Goal: Task Accomplishment & Management: Manage account settings

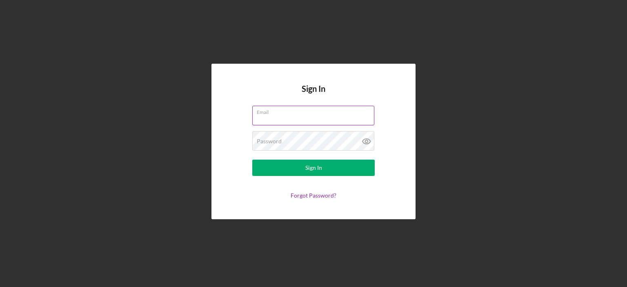
click at [291, 114] on div "Email" at bounding box center [313, 116] width 123 height 20
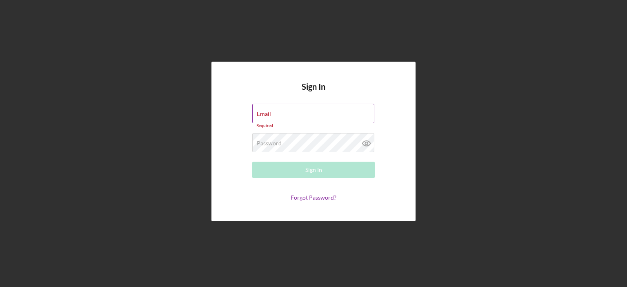
click at [291, 114] on input "Email" at bounding box center [313, 114] width 122 height 20
type input "[EMAIL_ADDRESS][DOMAIN_NAME]"
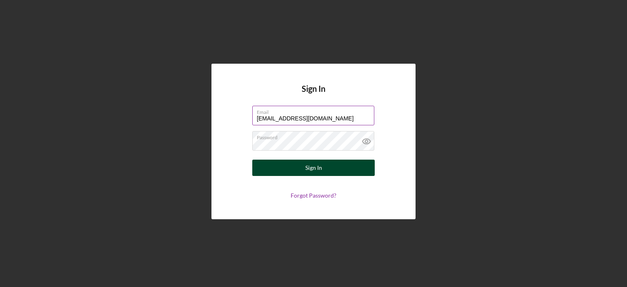
click at [312, 165] on div "Sign In" at bounding box center [313, 168] width 17 height 16
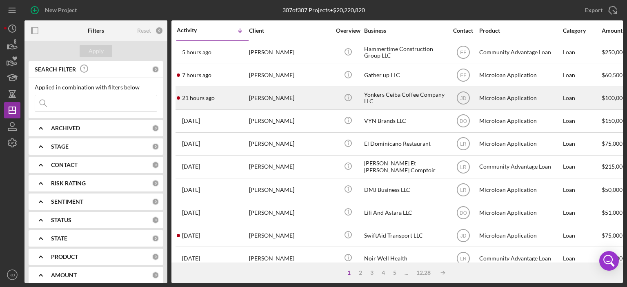
click at [412, 95] on div "Yonkers Ceiba Coffee Company LLC" at bounding box center [405, 98] width 82 height 22
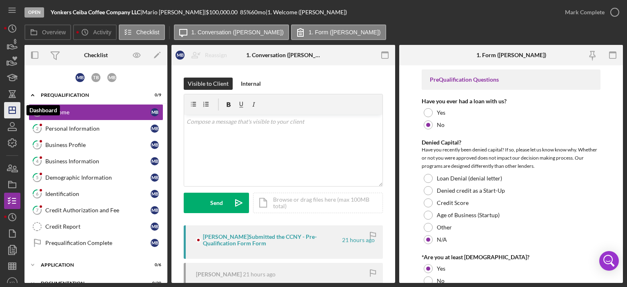
click at [11, 107] on polygon "button" at bounding box center [12, 110] width 7 height 7
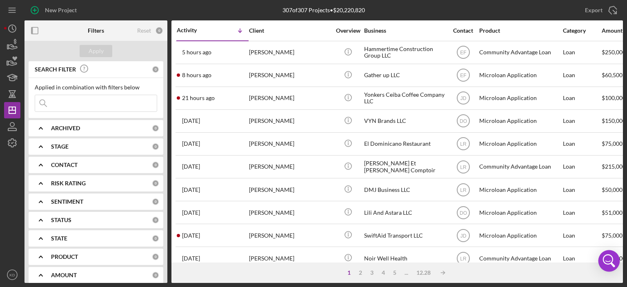
click at [619, 252] on body "New Project 307 of 307 Projects • $20,220,820 Export Icon/Export Filters Reset …" at bounding box center [313, 143] width 627 height 287
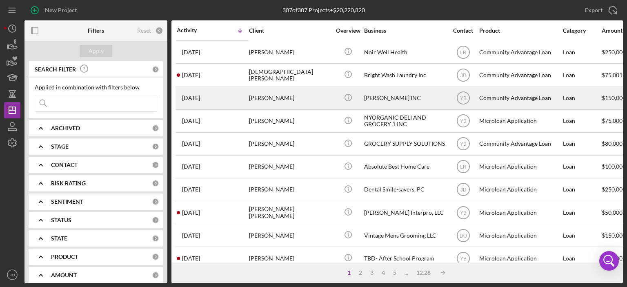
click at [384, 94] on div "[PERSON_NAME] INC" at bounding box center [405, 98] width 82 height 22
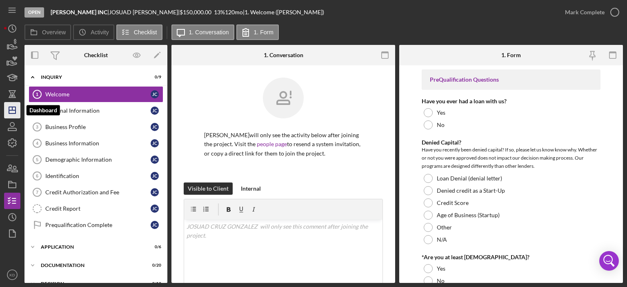
click at [15, 110] on line "button" at bounding box center [12, 110] width 7 height 0
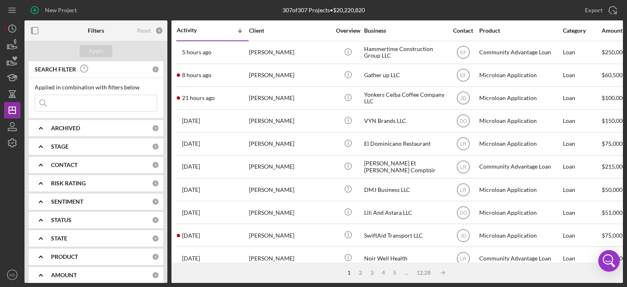
click at [619, 252] on body "New Project 307 of 307 Projects • $20,220,820 Export Icon/Export Filters Reset …" at bounding box center [313, 143] width 627 height 287
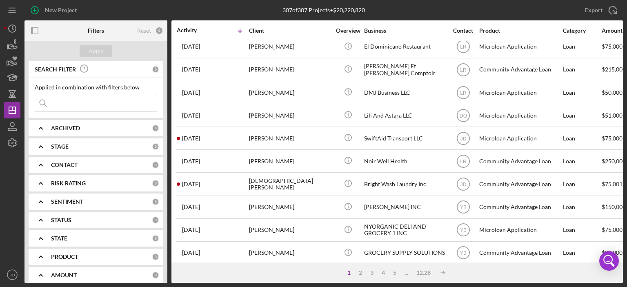
scroll to position [114, 0]
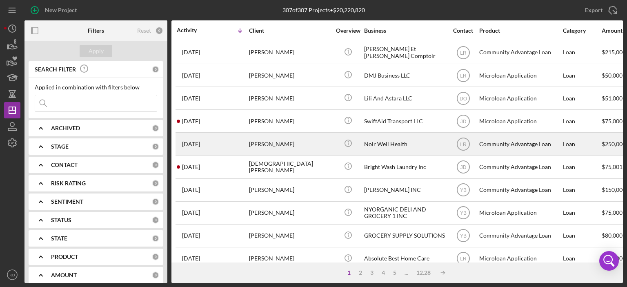
click at [384, 143] on div "Noir Well Health" at bounding box center [405, 144] width 82 height 22
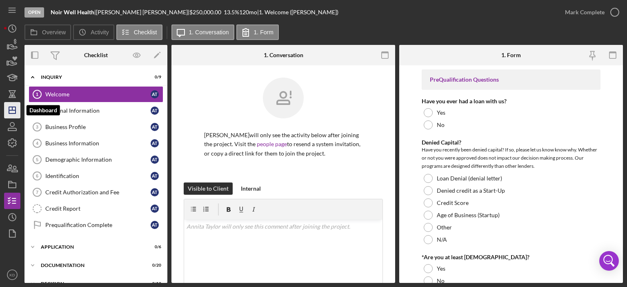
click at [13, 109] on icon "Icon/Dashboard" at bounding box center [12, 110] width 20 height 20
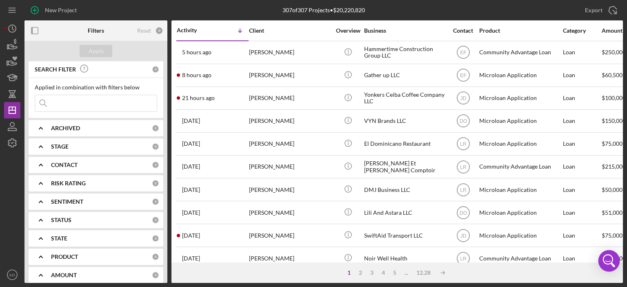
click at [619, 250] on body "New Project 307 of 307 Projects • $20,220,820 Export Icon/Export Filters Reset …" at bounding box center [313, 143] width 627 height 287
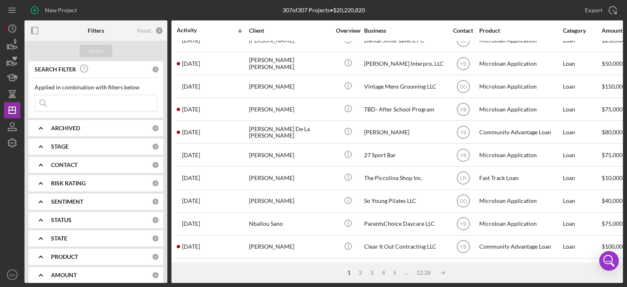
scroll to position [361, 0]
click at [360, 273] on div "2" at bounding box center [360, 273] width 11 height 7
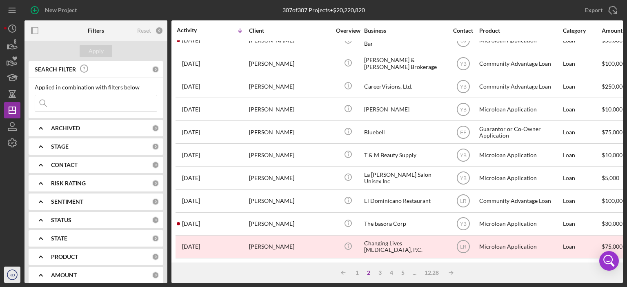
click at [11, 276] on text "KD" at bounding box center [11, 275] width 5 height 4
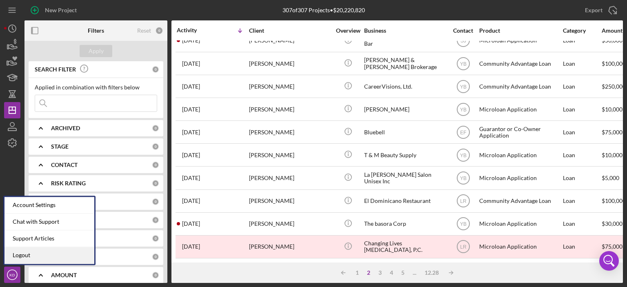
click at [25, 260] on link "Logout" at bounding box center [49, 255] width 90 height 17
